Goal: Task Accomplishment & Management: Use online tool/utility

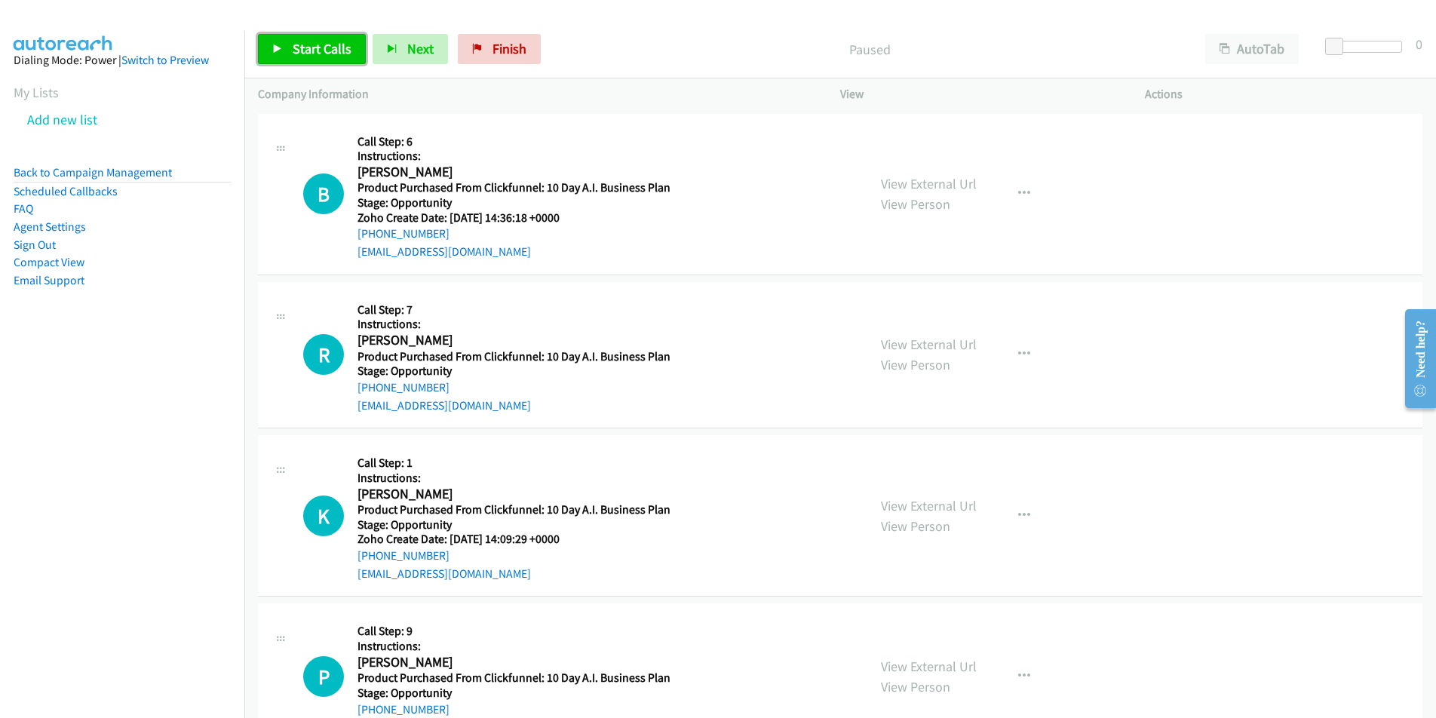
click at [320, 44] on span "Start Calls" at bounding box center [322, 48] width 59 height 17
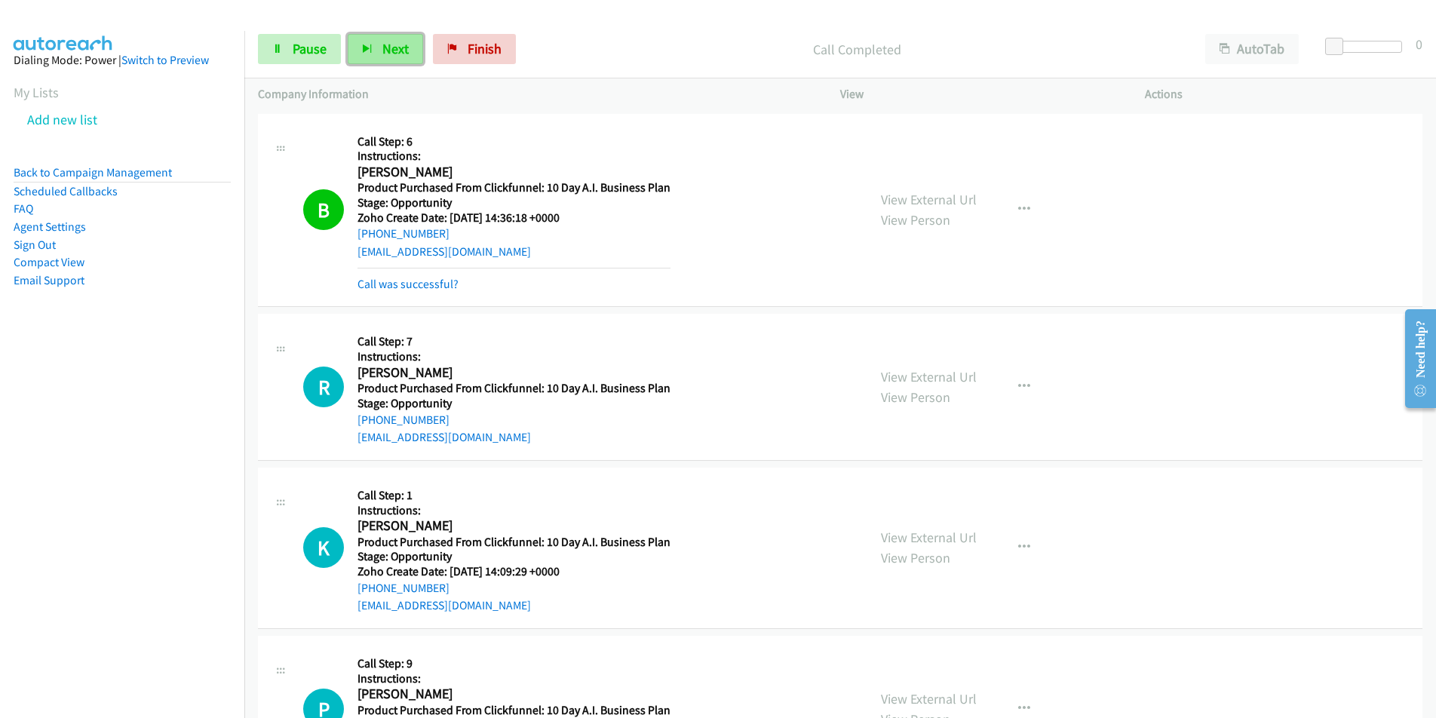
click at [389, 47] on span "Next" at bounding box center [395, 48] width 26 height 17
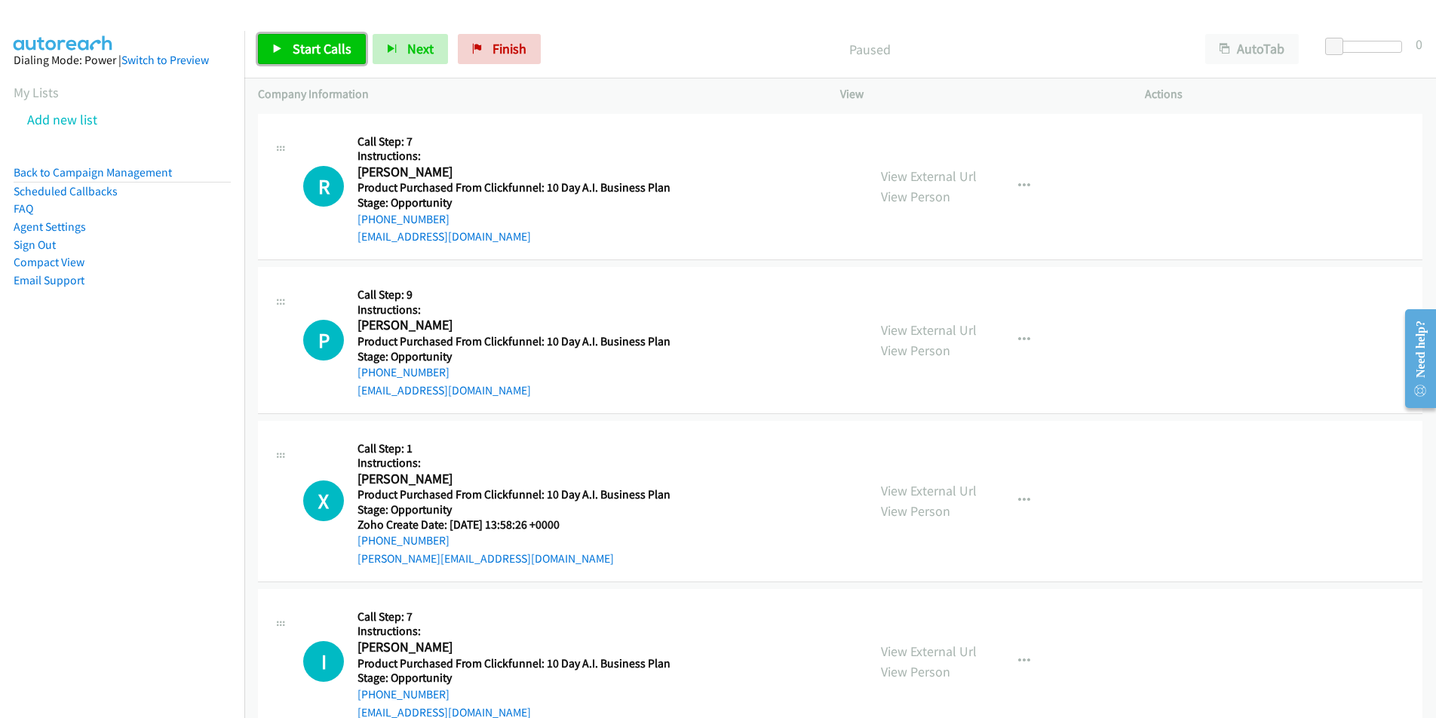
click at [330, 54] on span "Start Calls" at bounding box center [322, 48] width 59 height 17
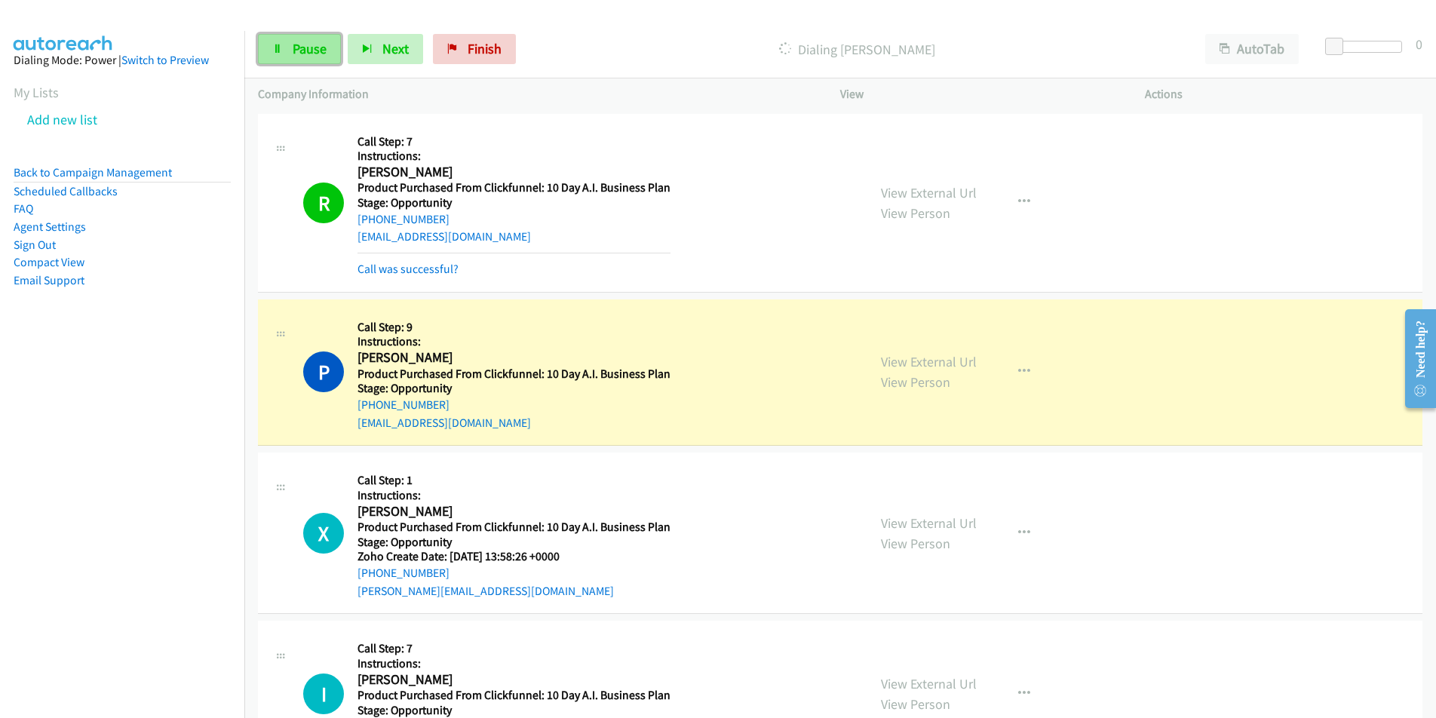
click at [311, 51] on span "Pause" at bounding box center [310, 48] width 34 height 17
